Goal: Check status: Check status

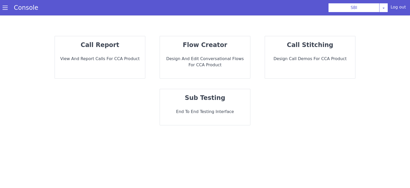
click at [113, 48] on strong "call report" at bounding box center [100, 44] width 38 height 7
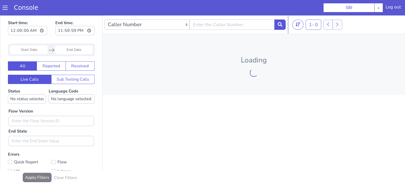
click at [27, 48] on input "Start Date" at bounding box center [29, 49] width 38 height 9
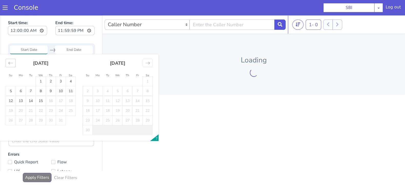
click at [10, 63] on icon "Move backward to switch to the previous month." at bounding box center [10, 63] width 5 height 5
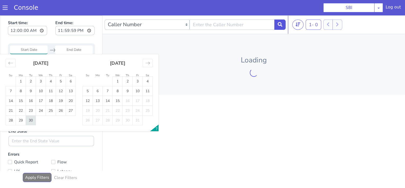
click at [33, 122] on td "30" at bounding box center [31, 120] width 10 height 10
type input "30 Sep 2025"
click at [69, 49] on input "End Date" at bounding box center [74, 49] width 38 height 9
click at [34, 121] on td "30" at bounding box center [31, 120] width 10 height 10
type input "30 Sep 2025"
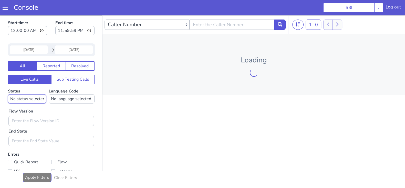
click at [27, 100] on select "No status selected HANGUP USER_HANGUP TRANSFER UNKNOWN" at bounding box center [27, 98] width 38 height 9
select select "TRANSFER"
click at [8, 94] on select "No status selected HANGUP USER_HANGUP TRANSFER UNKNOWN" at bounding box center [27, 98] width 38 height 9
click at [64, 101] on select "No language selected Hindi English Tamil Telugu Kanada Marathi Malayalam Gujara…" at bounding box center [72, 98] width 46 height 9
select select "en"
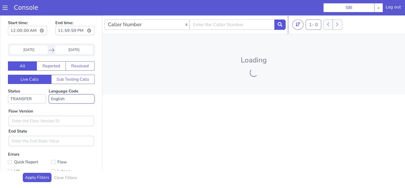
click at [49, 94] on select "No language selected Hindi English Tamil Telugu Kanada Marathi Malayalam Gujara…" at bounding box center [72, 98] width 46 height 9
click at [33, 123] on input "text" at bounding box center [51, 121] width 86 height 10
type input "0.1.4"
click at [279, 25] on icon at bounding box center [280, 24] width 5 height 5
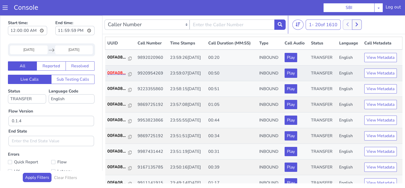
click at [121, 72] on p "00FA08..." at bounding box center [117, 73] width 21 height 6
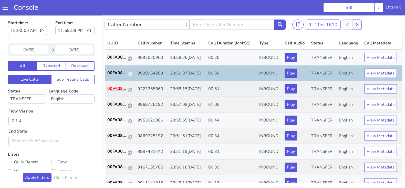
click at [116, 85] on p "00FA08..." at bounding box center [117, 88] width 21 height 6
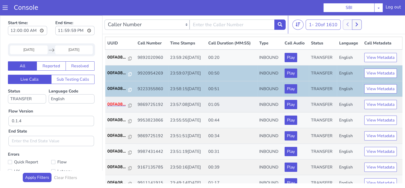
click at [121, 105] on p "00FA08..." at bounding box center [117, 104] width 21 height 6
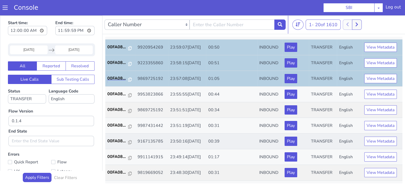
scroll to position [32, 0]
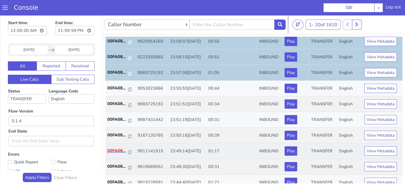
click at [121, 151] on p "00FA08..." at bounding box center [117, 150] width 21 height 6
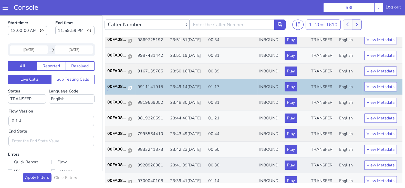
scroll to position [96, 0]
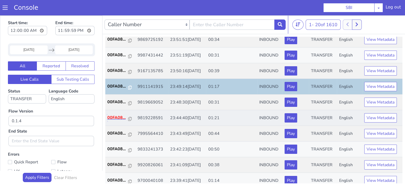
click at [120, 118] on p "00FA08..." at bounding box center [117, 117] width 21 height 6
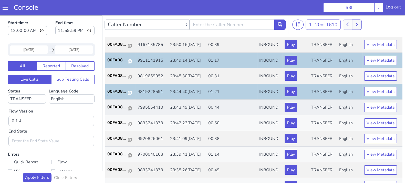
scroll to position [128, 0]
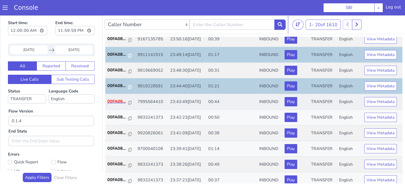
click at [112, 101] on p "00FA08..." at bounding box center [117, 101] width 21 height 6
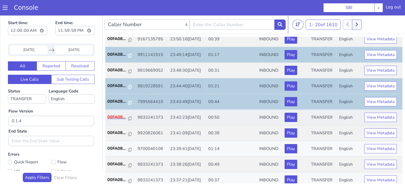
click at [120, 116] on p "00FA08..." at bounding box center [117, 117] width 21 height 6
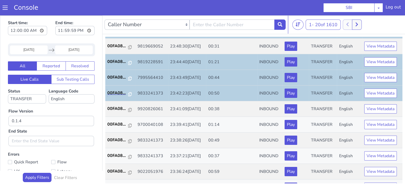
scroll to position [160, 0]
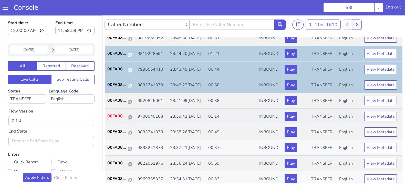
click at [112, 116] on p "00FA08..." at bounding box center [117, 116] width 21 height 6
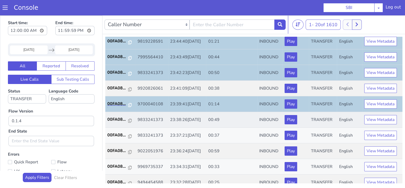
scroll to position [178, 0]
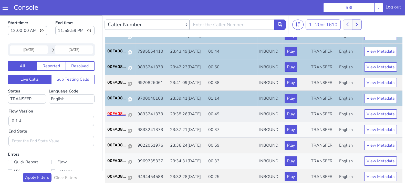
drag, startPoint x: 122, startPoint y: 109, endPoint x: 120, endPoint y: 111, distance: 3.1
click at [120, 111] on td "00FA08..." at bounding box center [120, 114] width 30 height 16
click at [120, 111] on p "00FA08..." at bounding box center [117, 114] width 21 height 6
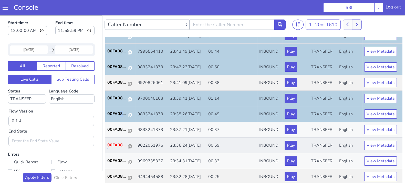
click at [114, 145] on p "00FA08..." at bounding box center [117, 145] width 21 height 6
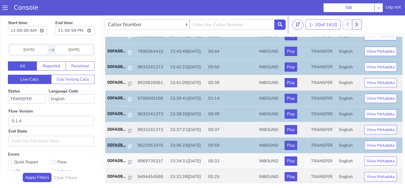
scroll to position [1, 0]
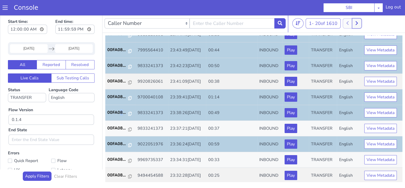
click at [354, 22] on button at bounding box center [356, 23] width 9 height 10
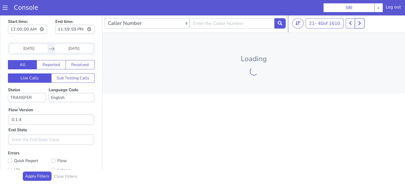
click at [361, 23] on icon at bounding box center [360, 23] width 3 height 5
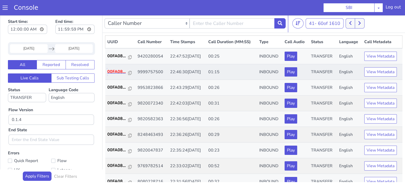
click at [123, 72] on p "00FA08..." at bounding box center [117, 71] width 21 height 6
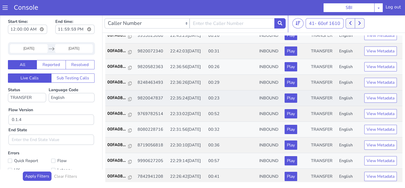
scroll to position [64, 0]
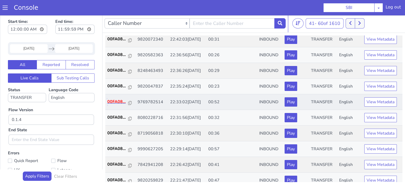
click at [112, 103] on p "00FA08..." at bounding box center [117, 101] width 21 height 6
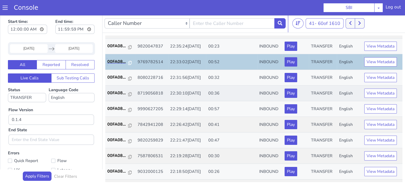
scroll to position [128, 0]
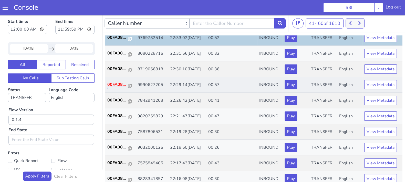
click at [115, 84] on p "00FA08..." at bounding box center [117, 84] width 21 height 6
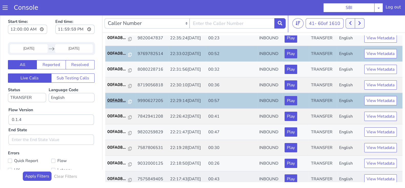
scroll to position [160, 0]
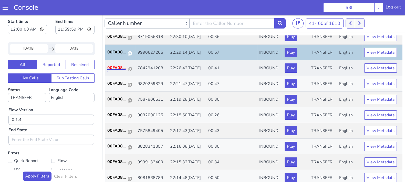
click at [118, 67] on p "00FA08..." at bounding box center [117, 68] width 21 height 6
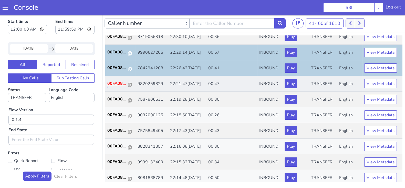
click at [117, 84] on p "00FA08..." at bounding box center [117, 83] width 21 height 6
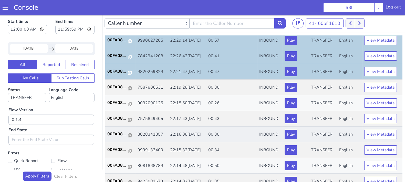
scroll to position [178, 0]
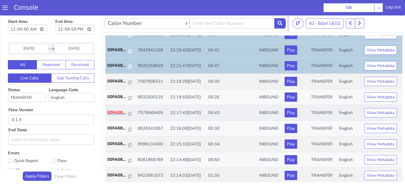
click at [117, 109] on p "00FA08..." at bounding box center [117, 112] width 21 height 6
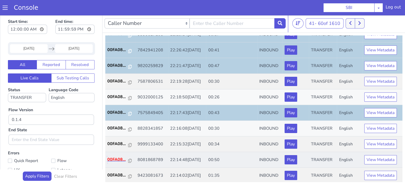
click at [117, 157] on p "00FA08..." at bounding box center [117, 159] width 21 height 6
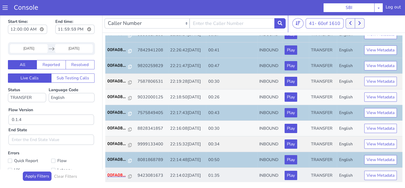
click at [122, 174] on p "00FA08..." at bounding box center [117, 175] width 21 height 6
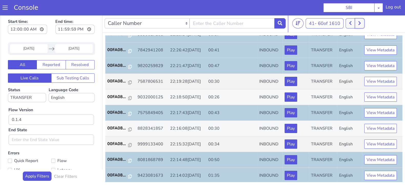
click at [360, 24] on icon at bounding box center [360, 23] width 3 height 5
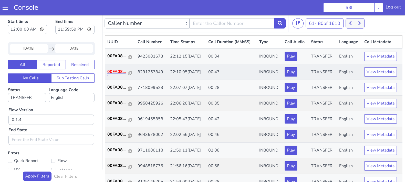
click at [120, 71] on p "00FA08..." at bounding box center [117, 71] width 21 height 6
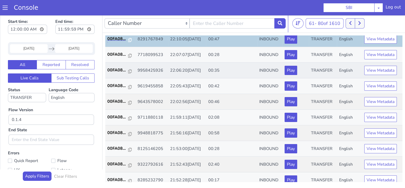
scroll to position [64, 0]
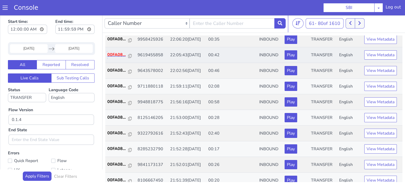
click at [120, 52] on p "00FA08..." at bounding box center [117, 55] width 21 height 6
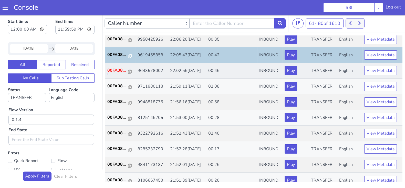
click at [111, 71] on p "00FA08..." at bounding box center [117, 70] width 21 height 6
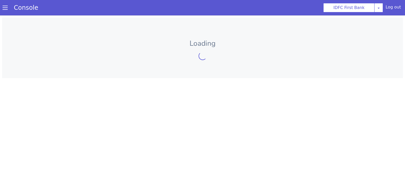
click at [288, 0] on div "Loading" at bounding box center [277, 6] width 405 height 172
